Goal: Task Accomplishment & Management: Manage account settings

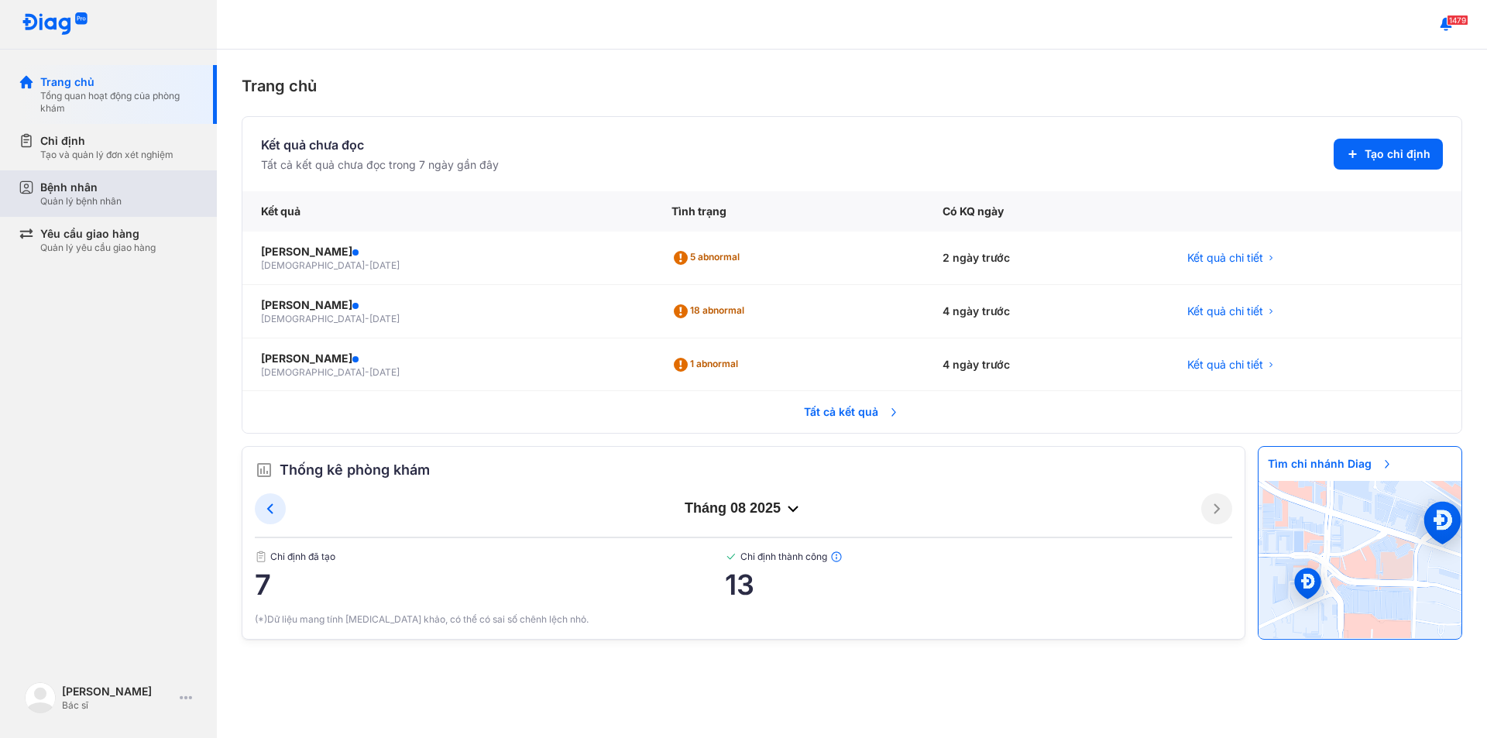
click at [95, 188] on div "Bệnh nhân" at bounding box center [80, 187] width 81 height 15
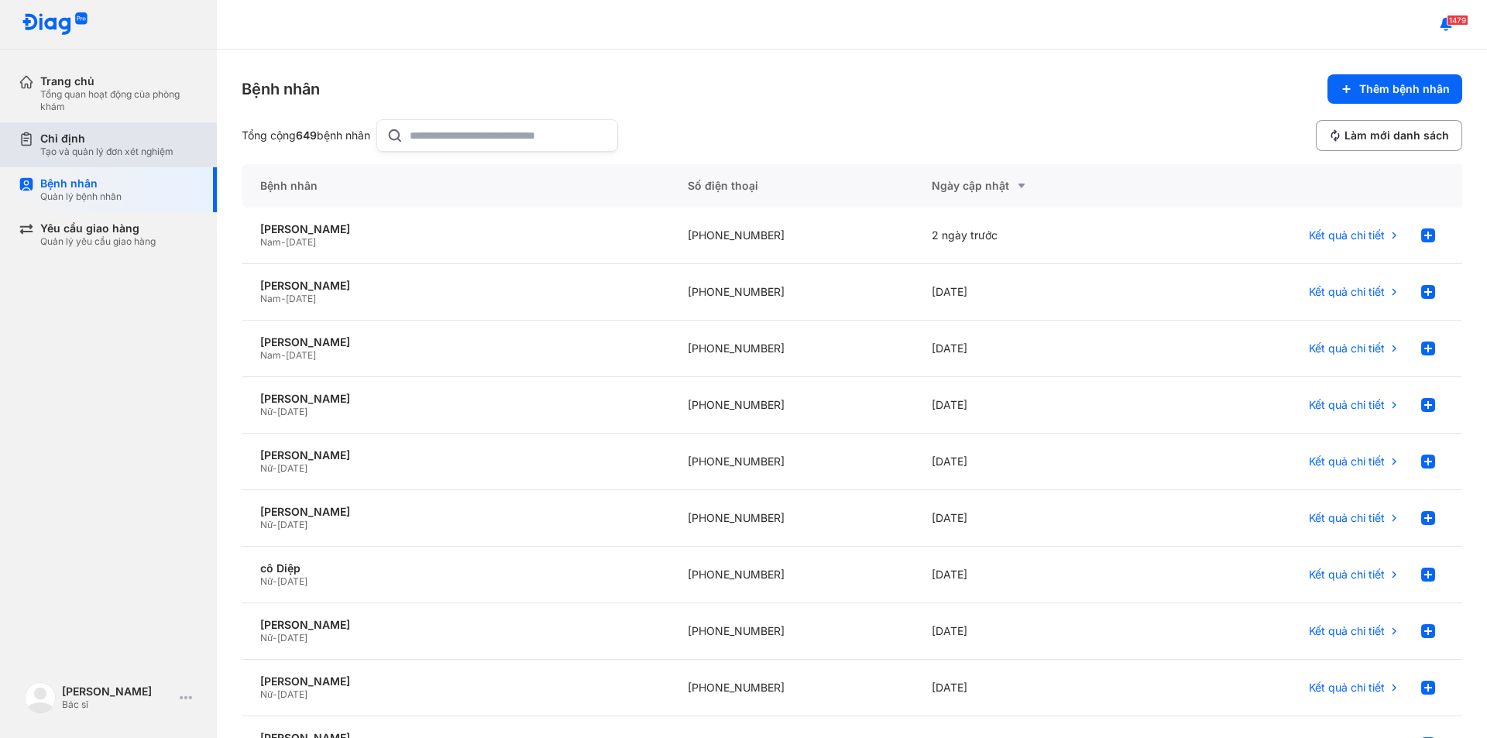
click at [115, 151] on div "Tạo và quản lý đơn xét nghiệm" at bounding box center [106, 152] width 133 height 12
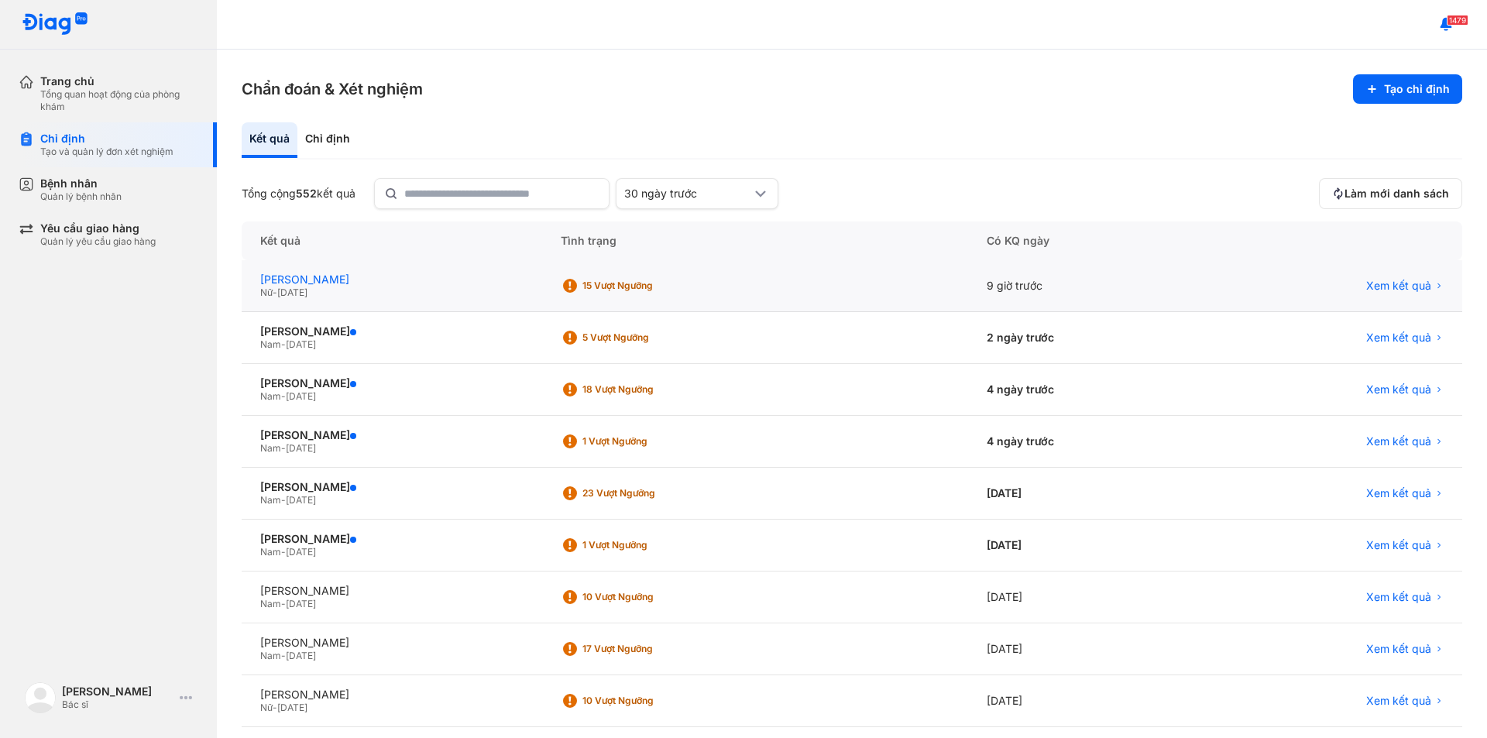
click at [321, 282] on div "[PERSON_NAME]" at bounding box center [391, 280] width 263 height 14
